Goal: Task Accomplishment & Management: Complete application form

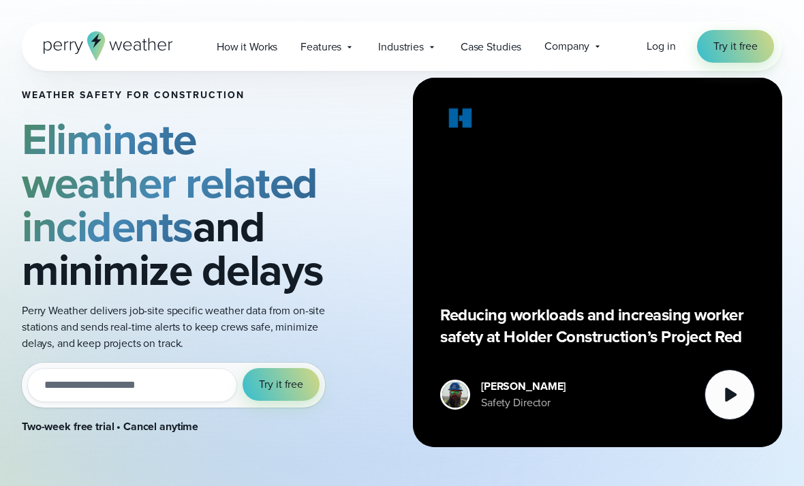
click at [179, 393] on input "email" at bounding box center [132, 385] width 210 height 34
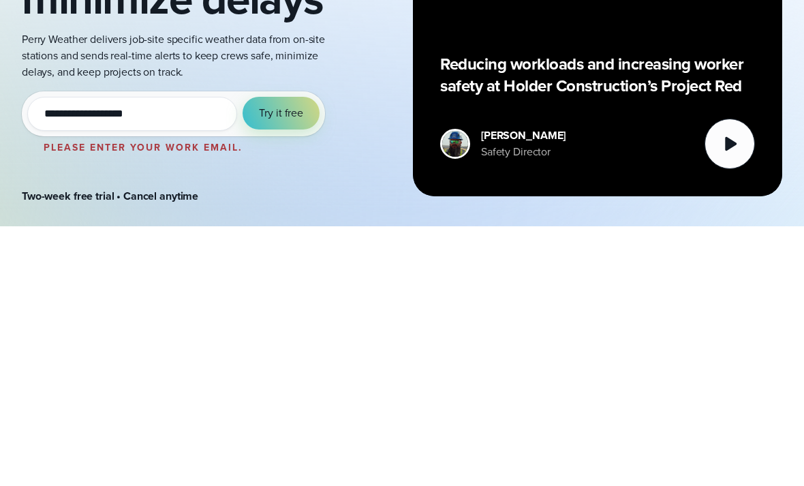
click at [283, 365] on span "Try it free" at bounding box center [281, 373] width 44 height 16
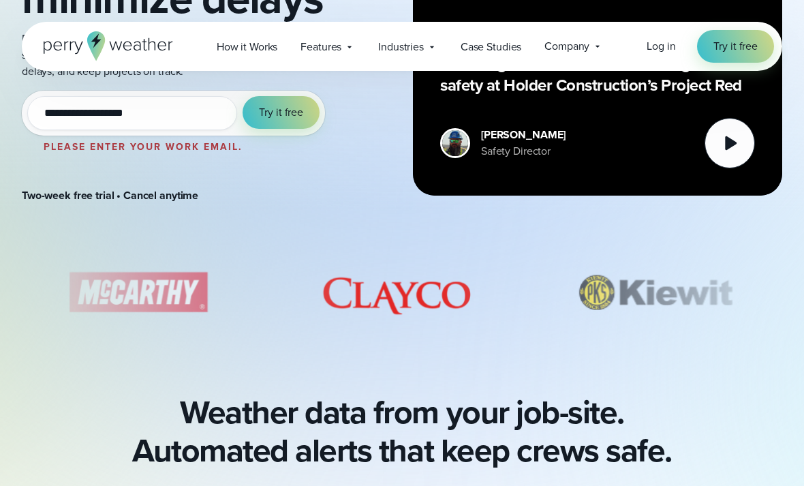
click at [305, 116] on button "Try it free" at bounding box center [281, 112] width 77 height 33
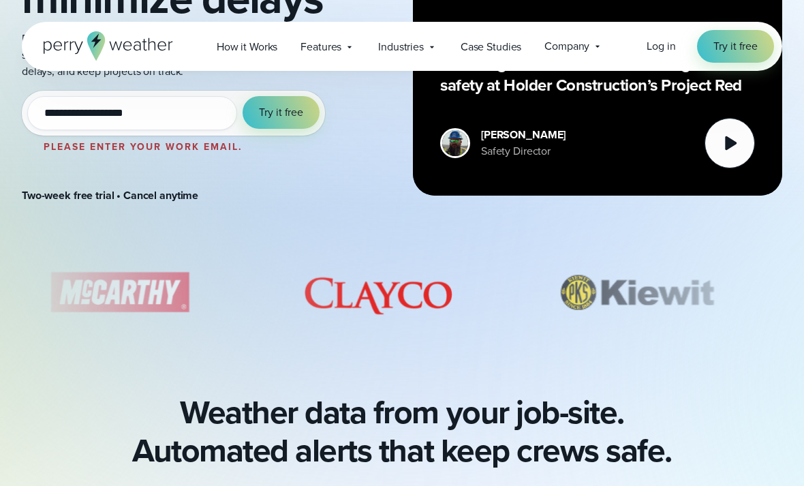
click at [308, 111] on button "Try it free" at bounding box center [281, 112] width 77 height 33
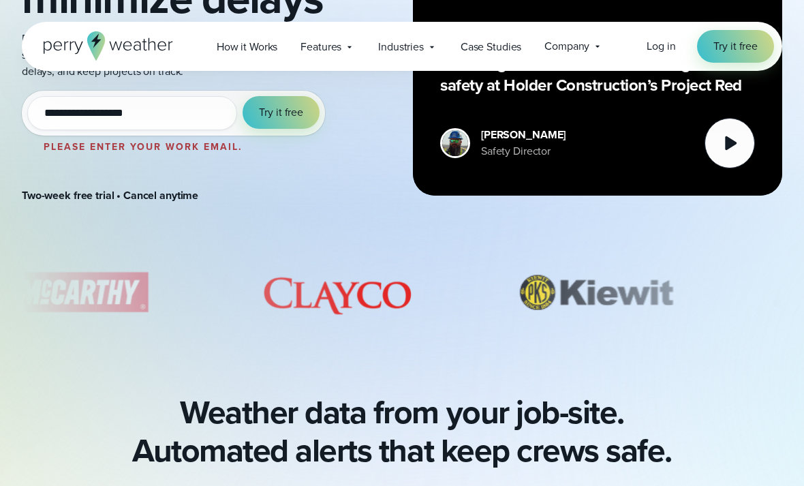
click at [298, 108] on span "Try it free" at bounding box center [281, 112] width 44 height 16
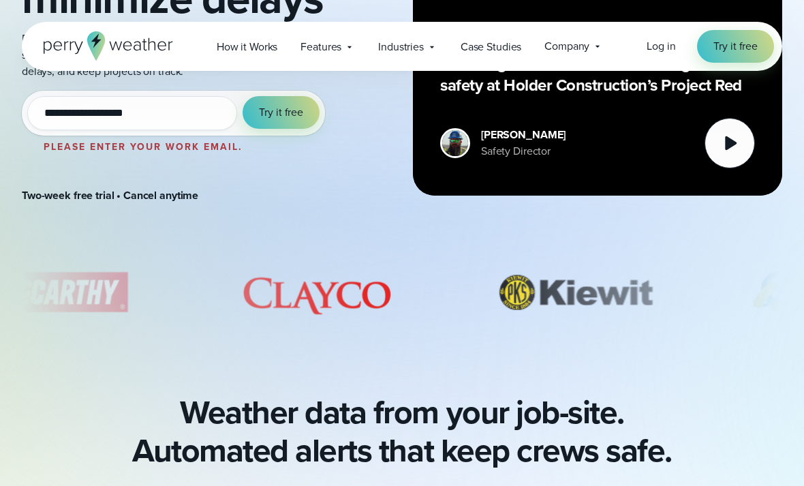
click at [295, 119] on span "Try it free" at bounding box center [281, 112] width 44 height 16
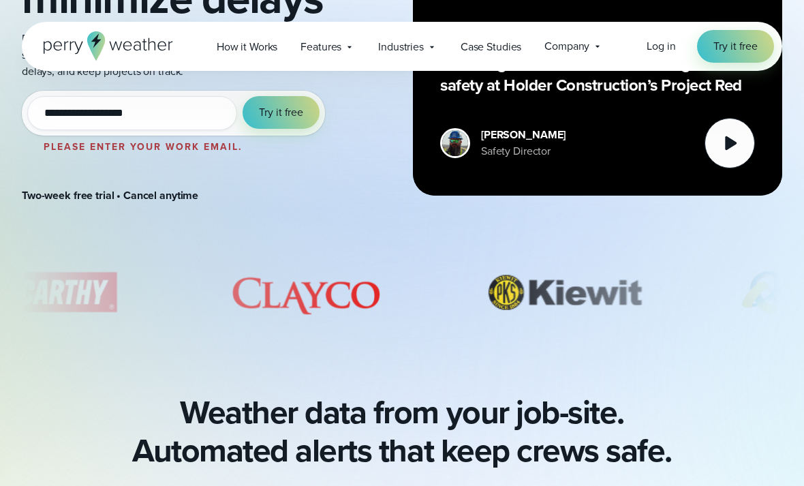
click at [295, 119] on span "Try it free" at bounding box center [281, 112] width 44 height 16
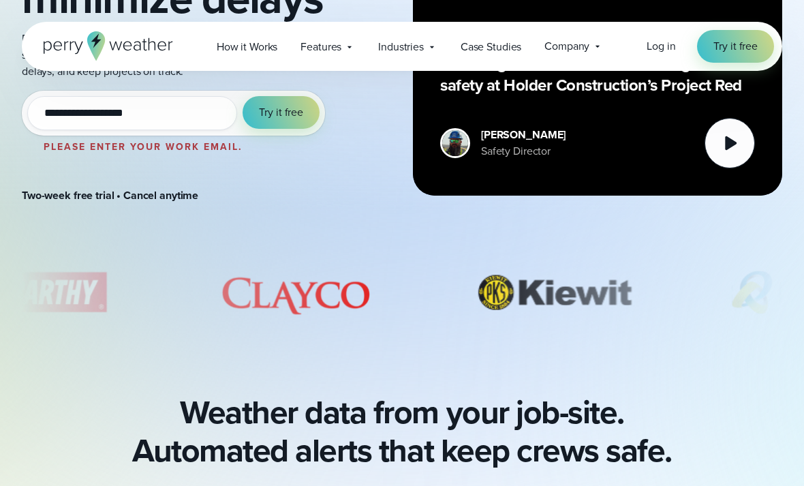
click at [299, 112] on span "Try it free" at bounding box center [281, 112] width 44 height 16
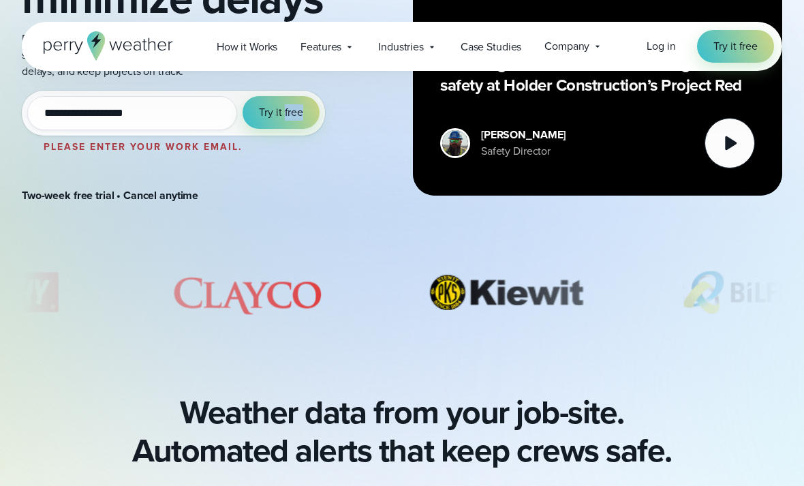
click at [288, 102] on button "Try it free" at bounding box center [281, 112] width 77 height 33
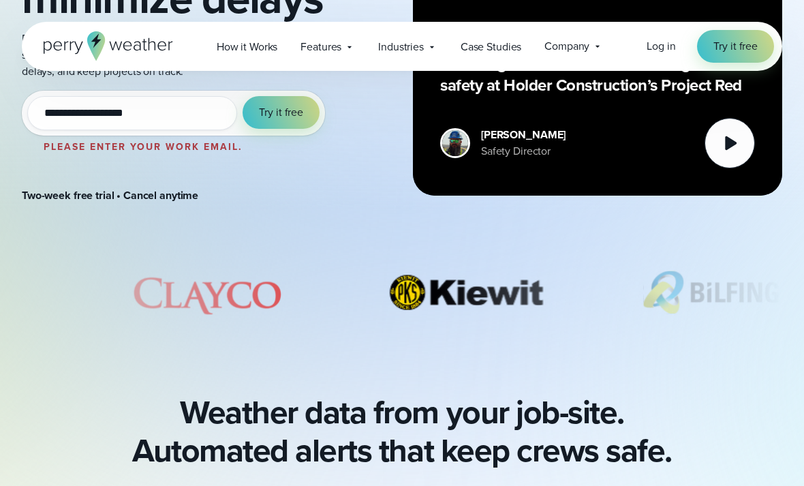
click at [287, 104] on span "Try it free" at bounding box center [281, 112] width 44 height 16
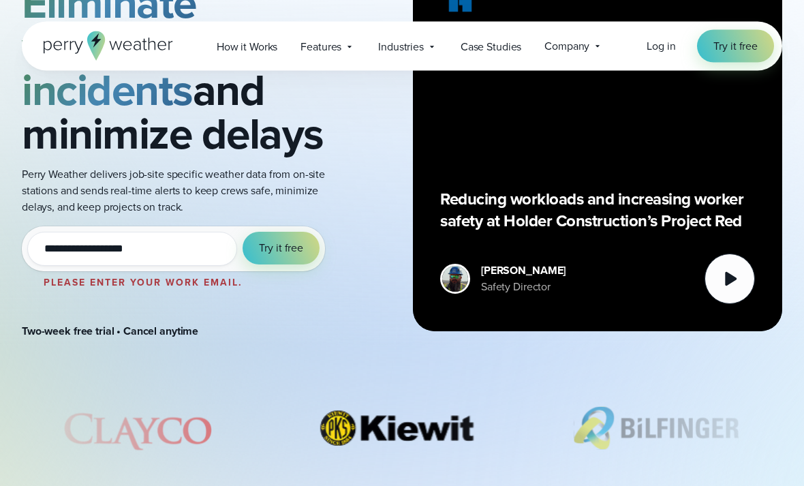
scroll to position [220, 0]
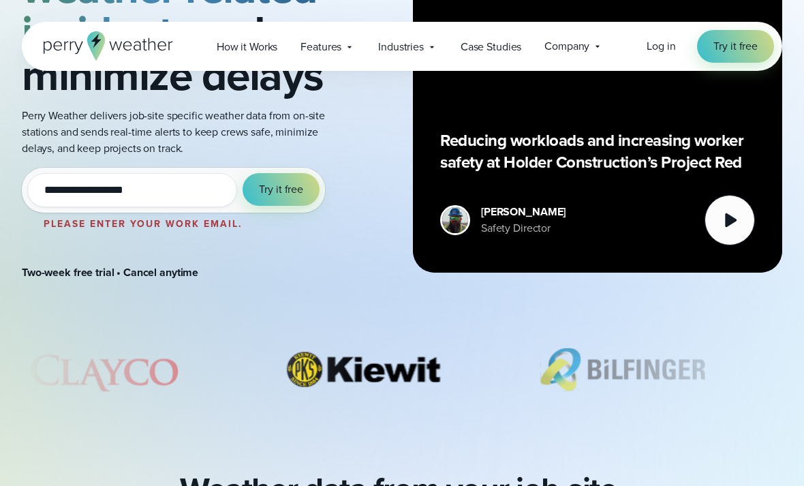
click at [187, 174] on input "**********" at bounding box center [132, 190] width 210 height 34
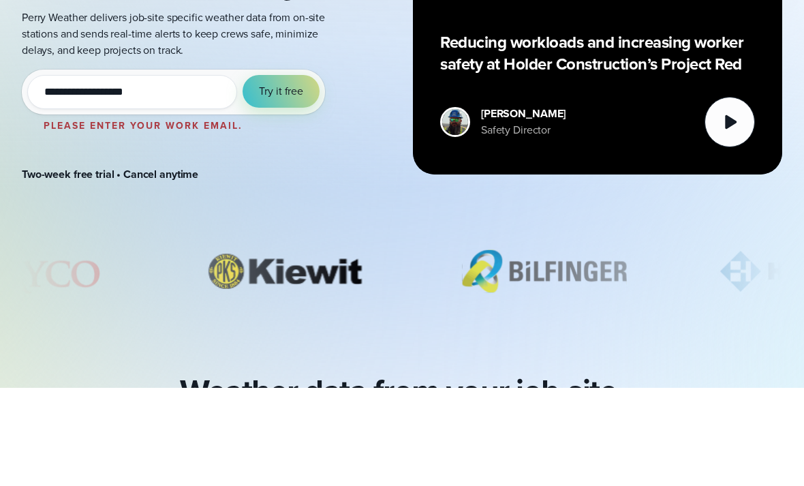
click at [187, 173] on input "**********" at bounding box center [132, 190] width 210 height 34
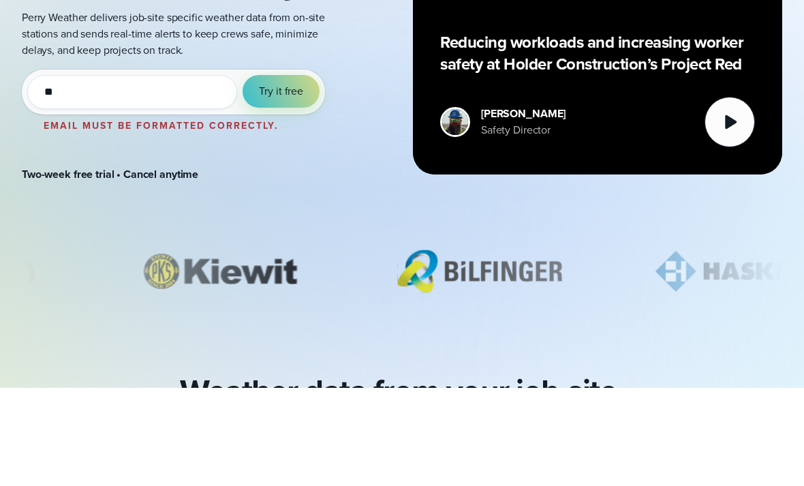
type input "*"
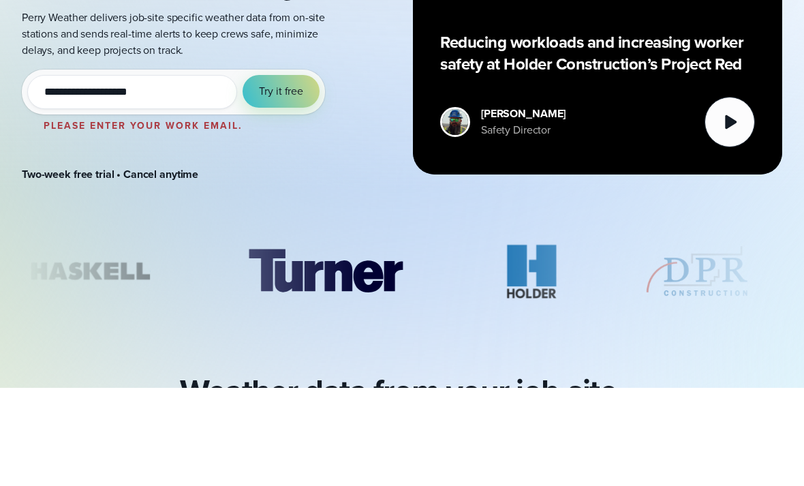
type input "**********"
click at [289, 173] on button "Try it free" at bounding box center [281, 189] width 77 height 33
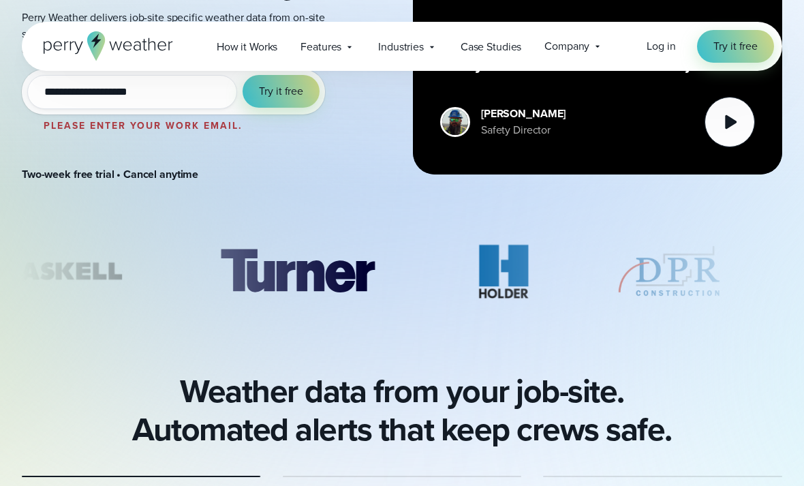
click at [294, 99] on span "Try it free" at bounding box center [281, 91] width 44 height 16
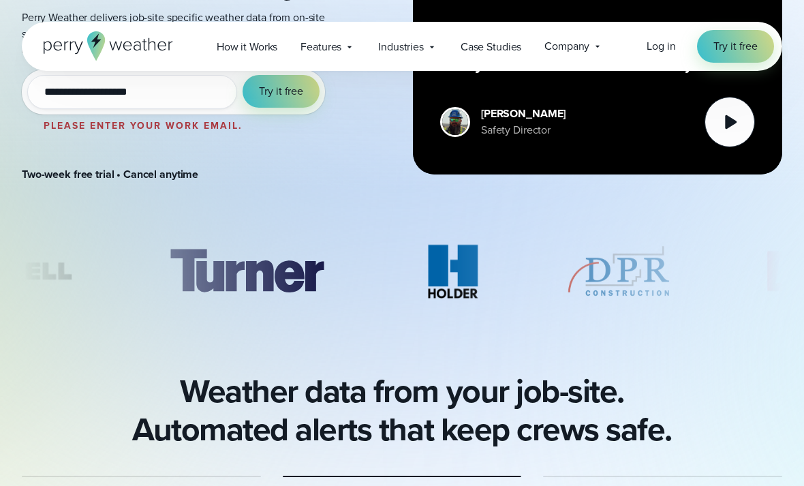
click at [290, 89] on span "Try it free" at bounding box center [281, 91] width 44 height 16
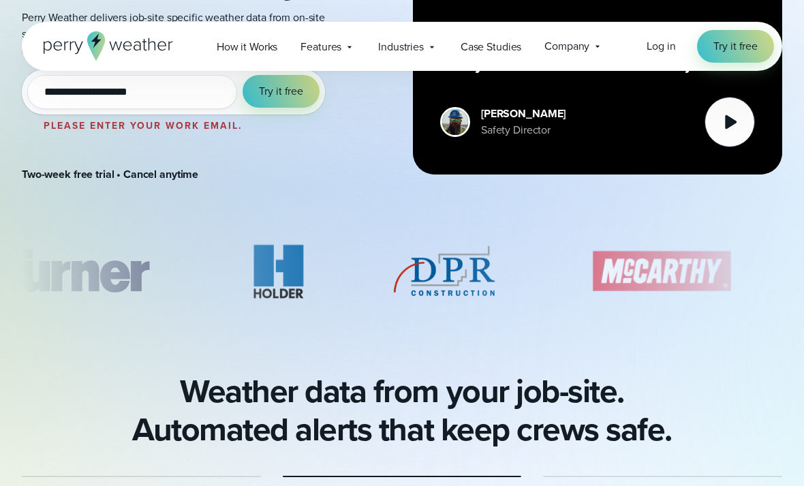
click at [278, 76] on button "Try it free" at bounding box center [281, 91] width 77 height 33
click at [277, 76] on button "Try it free" at bounding box center [281, 91] width 77 height 33
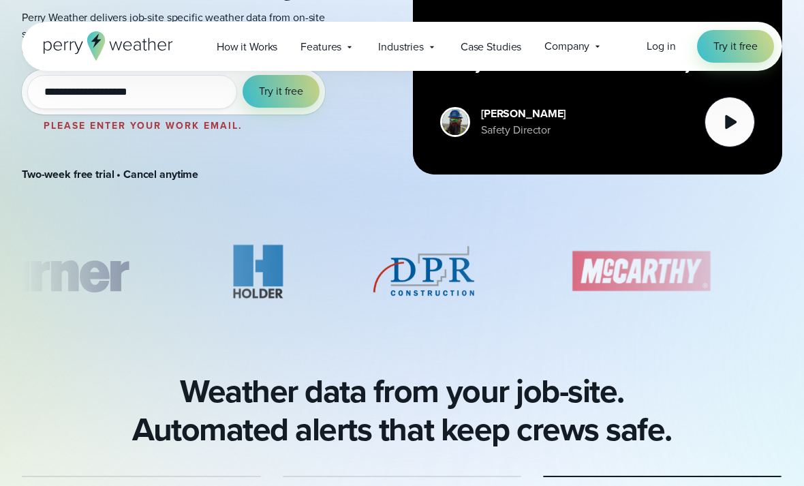
click at [282, 90] on span "Try it free" at bounding box center [281, 91] width 44 height 16
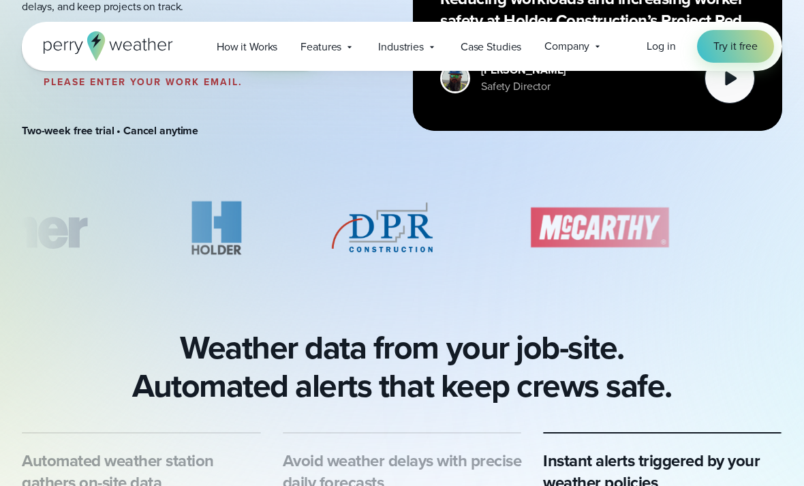
scroll to position [355, 0]
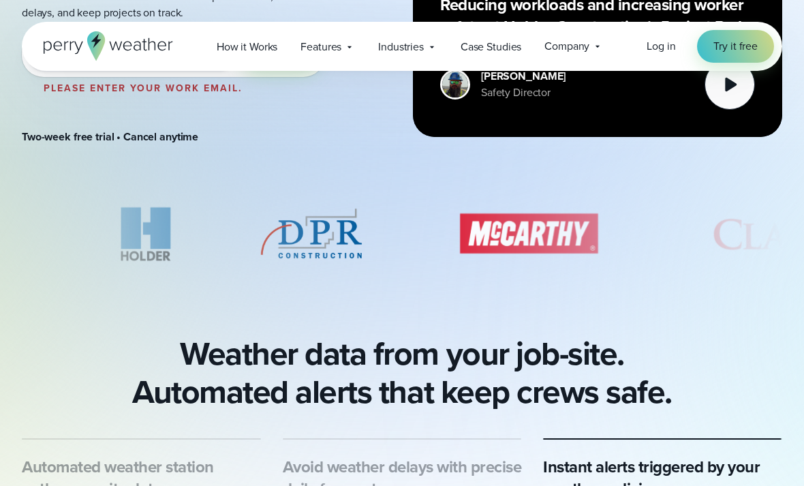
click at [767, 44] on link "Try it free" at bounding box center [735, 46] width 77 height 33
